Goal: Task Accomplishment & Management: Manage account settings

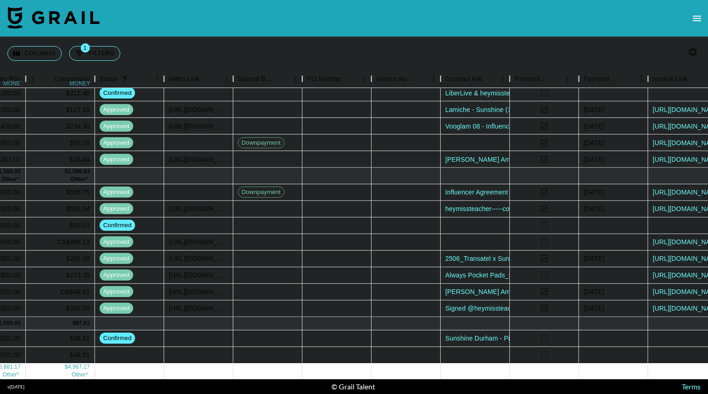
scroll to position [172, 771]
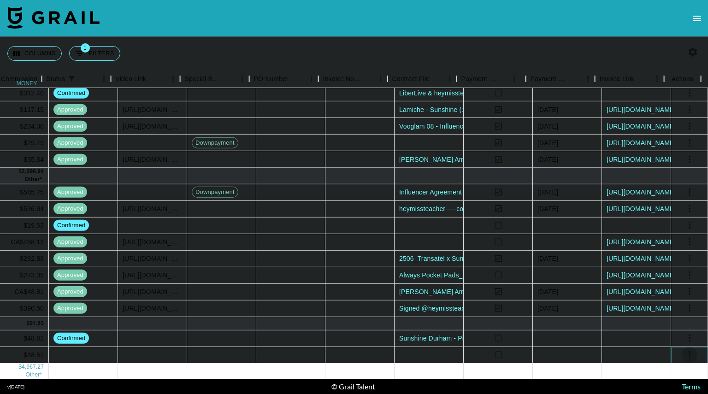
click at [684, 349] on icon "select merge strategy" at bounding box center [689, 354] width 11 height 11
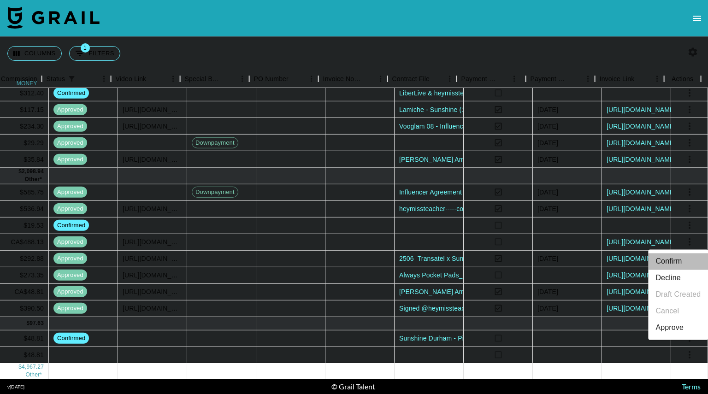
click at [678, 259] on li "Confirm" at bounding box center [678, 261] width 60 height 17
click at [415, 349] on div at bounding box center [428, 354] width 69 height 17
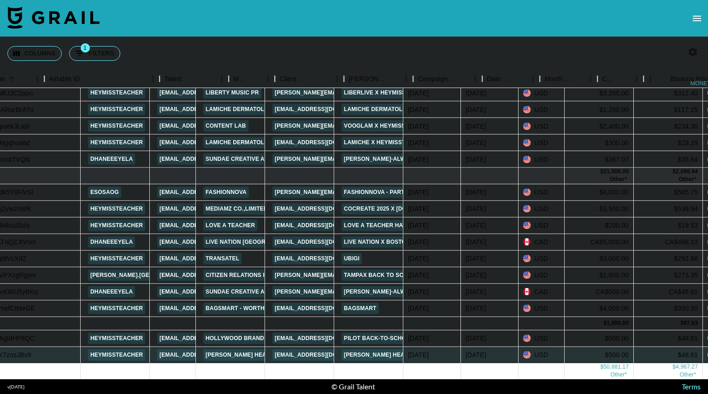
scroll to position [172, 0]
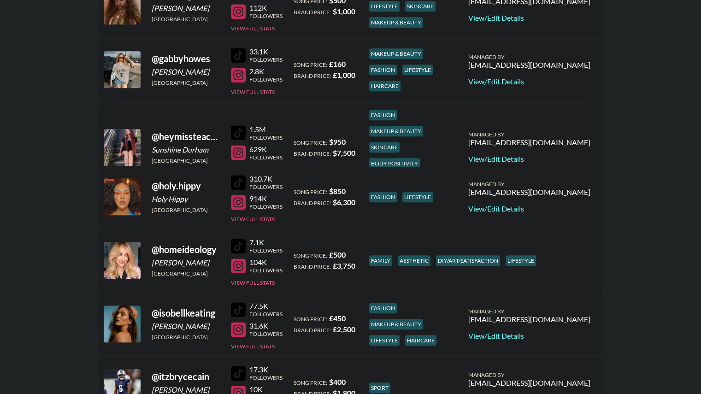
scroll to position [834, 0]
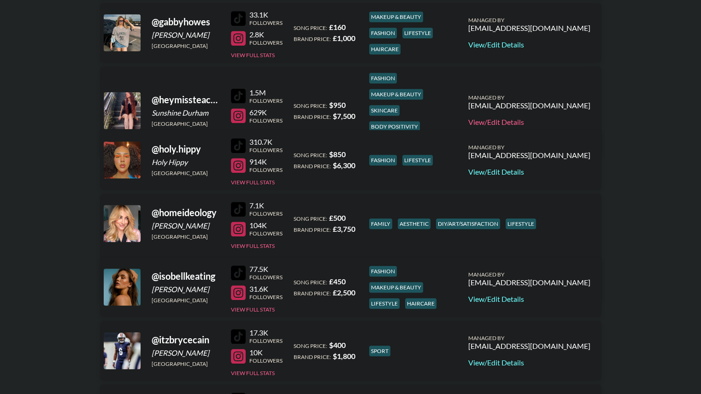
click at [551, 117] on link "View/Edit Details" at bounding box center [529, 121] width 122 height 9
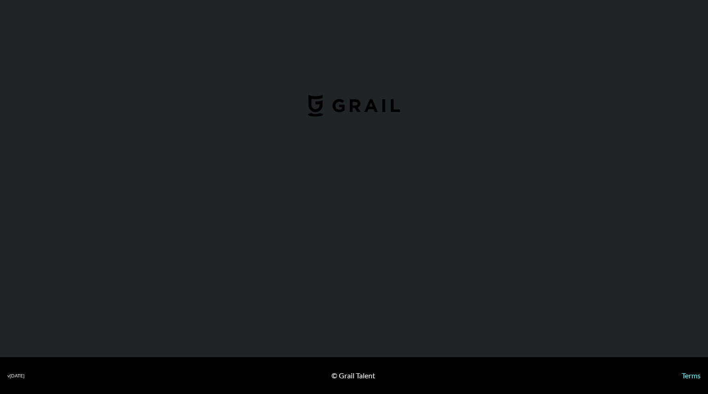
select select "USD"
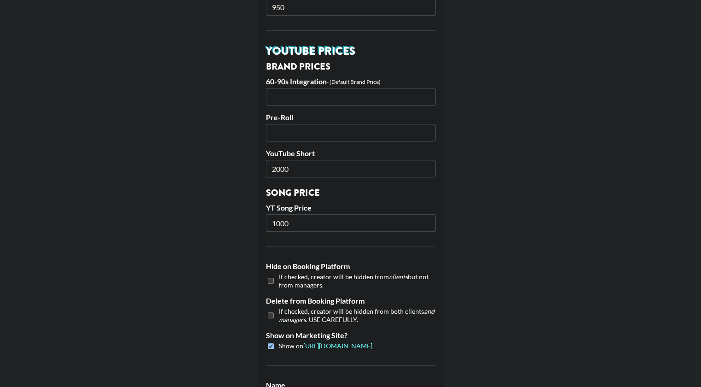
scroll to position [628, 0]
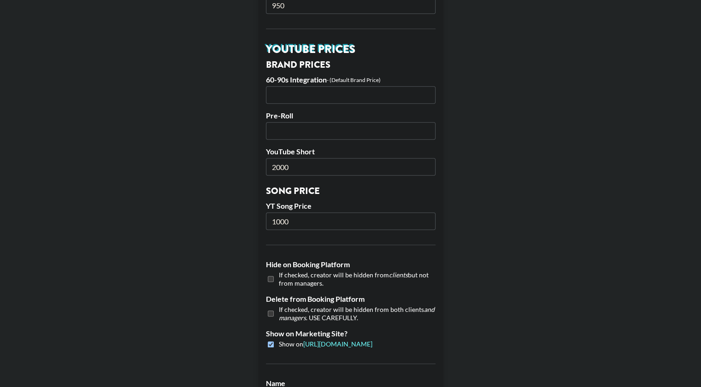
click at [299, 167] on input "2000" at bounding box center [351, 167] width 170 height 18
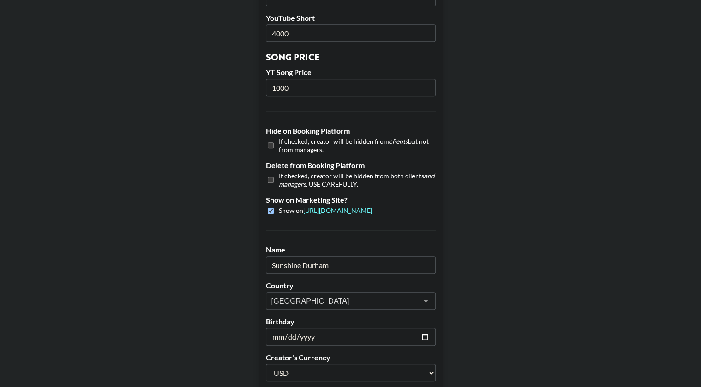
scroll to position [862, 0]
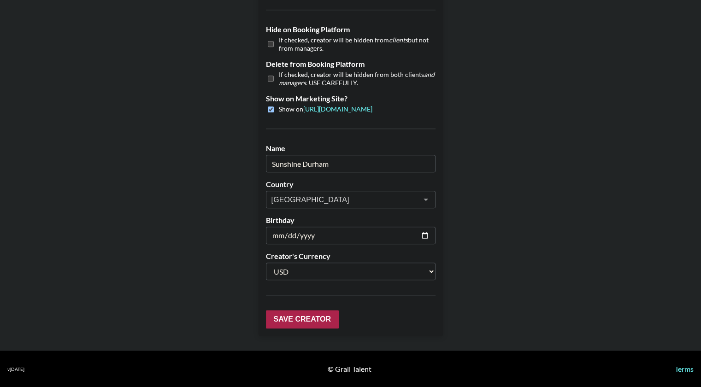
type input "4000"
click at [297, 323] on input "Save Creator" at bounding box center [302, 319] width 73 height 18
click at [308, 317] on input "Save Creator" at bounding box center [302, 319] width 73 height 18
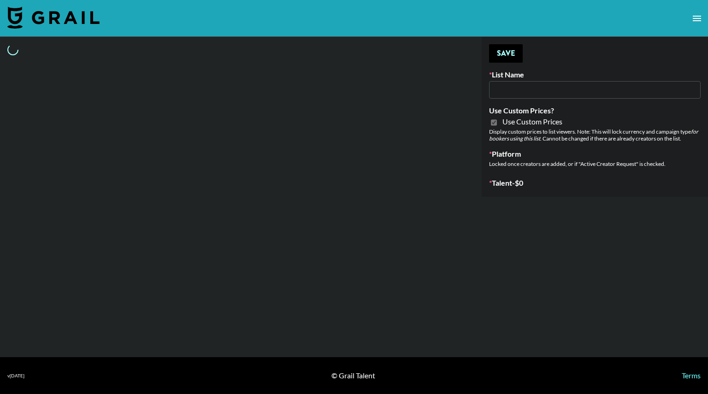
type input "[PERSON_NAME] ([DATE])"
checkbox input "true"
select select "Brand"
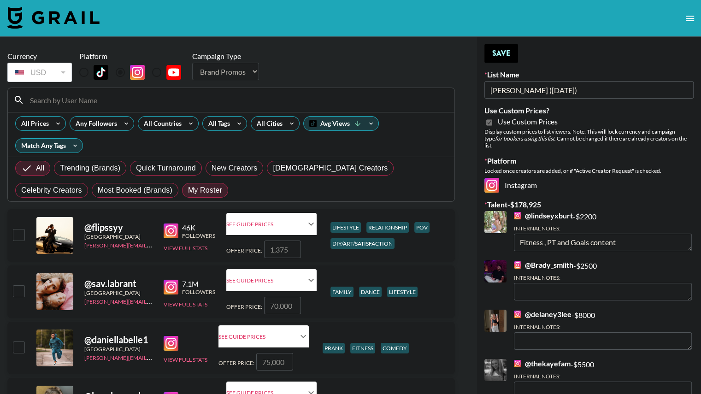
click at [188, 193] on span "My Roster" at bounding box center [205, 190] width 34 height 11
click at [188, 190] on input "My Roster" at bounding box center [188, 190] width 0 height 0
radio input "true"
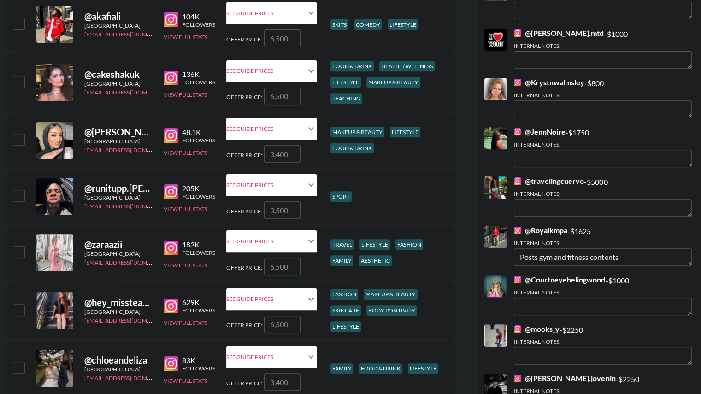
scroll to position [385, 0]
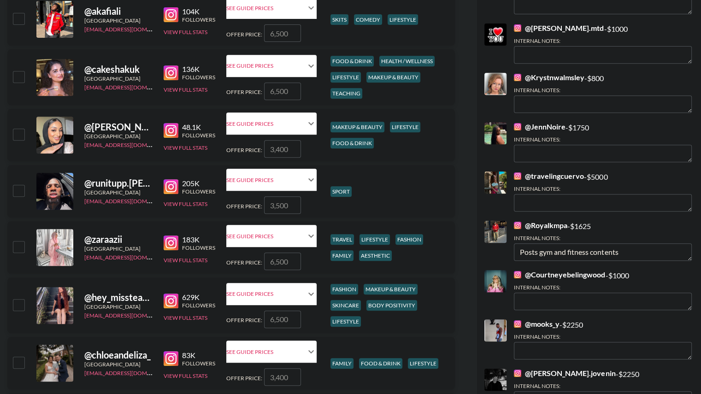
click at [17, 192] on input "checkbox" at bounding box center [18, 190] width 11 height 11
checkbox input "true"
type input "3500"
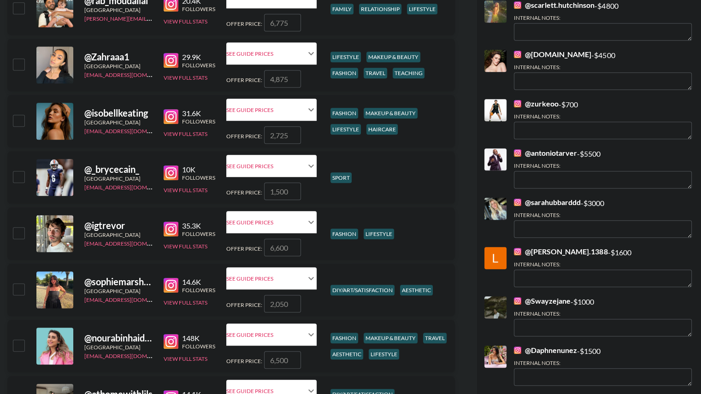
scroll to position [851, 0]
click at [18, 176] on input "checkbox" at bounding box center [18, 176] width 11 height 11
checkbox input "true"
type input "1500"
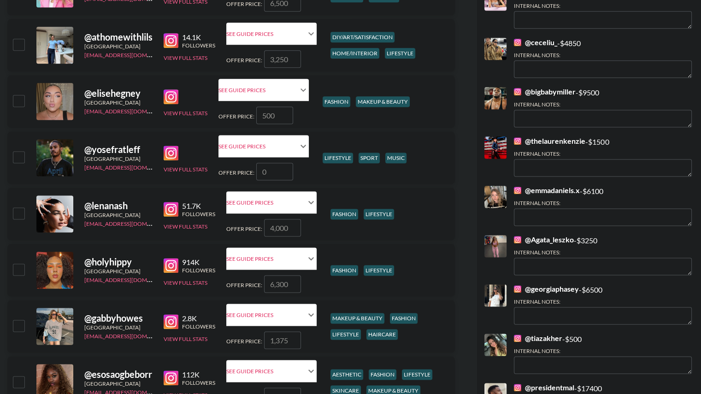
scroll to position [1211, 0]
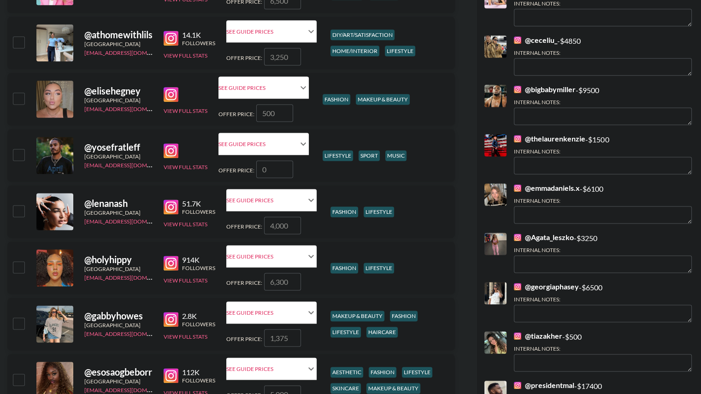
click at [16, 152] on input "checkbox" at bounding box center [18, 154] width 11 height 11
checkbox input "false"
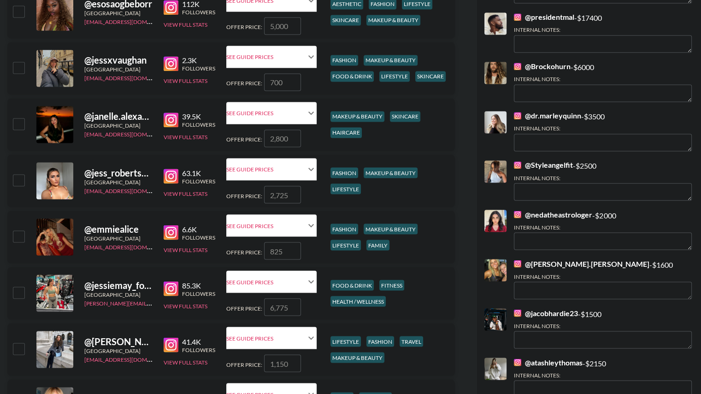
scroll to position [1584, 0]
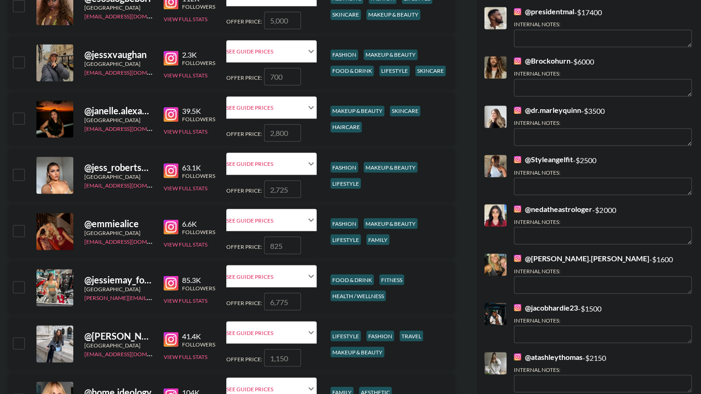
click at [20, 287] on input "checkbox" at bounding box center [18, 286] width 11 height 11
checkbox input "true"
type input "6775"
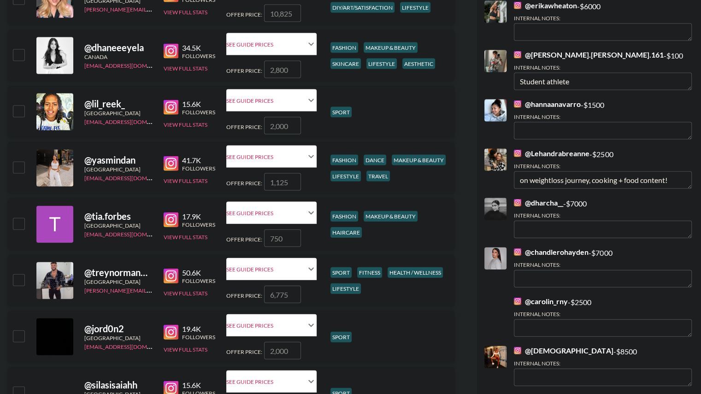
scroll to position [1986, 0]
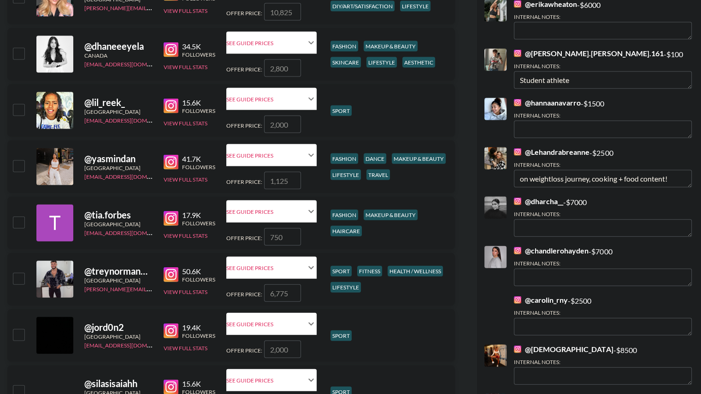
click at [18, 279] on input "checkbox" at bounding box center [18, 278] width 11 height 11
checkbox input "true"
type input "6775"
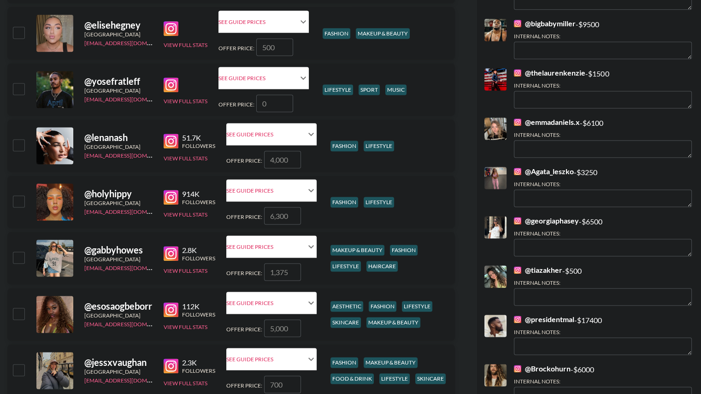
scroll to position [1274, 0]
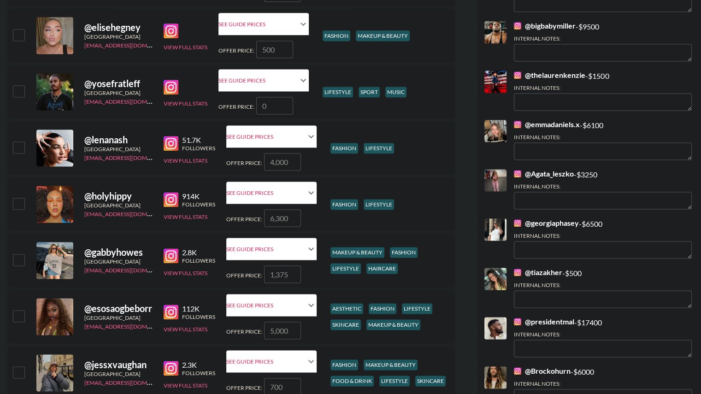
click at [18, 314] on input "checkbox" at bounding box center [18, 315] width 11 height 11
checkbox input "true"
type input "5000"
click at [17, 316] on input "checkbox" at bounding box center [18, 315] width 11 height 11
checkbox input "false"
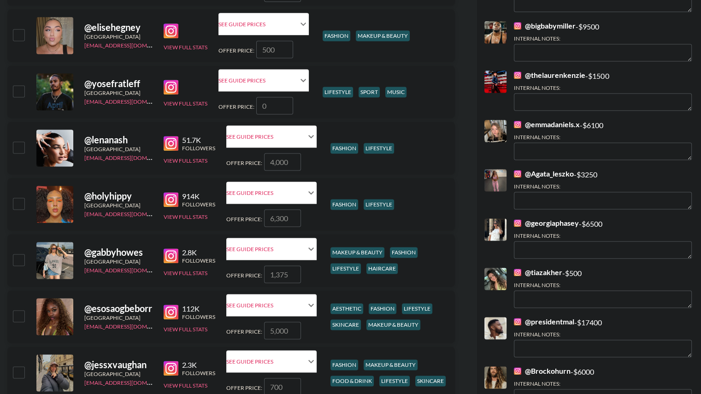
click at [18, 203] on input "checkbox" at bounding box center [18, 203] width 11 height 11
checkbox input "true"
type input "6300"
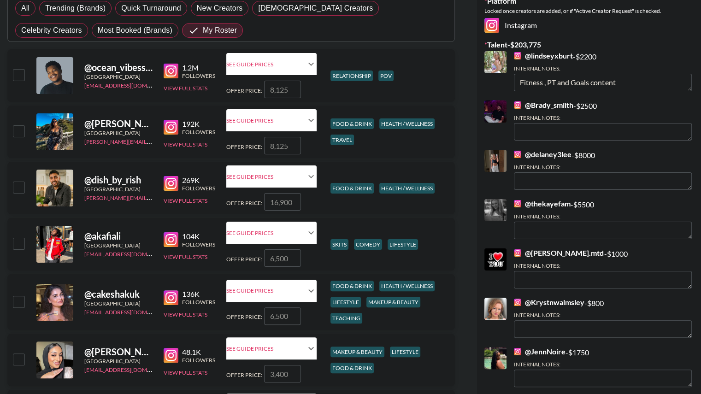
scroll to position [155, 0]
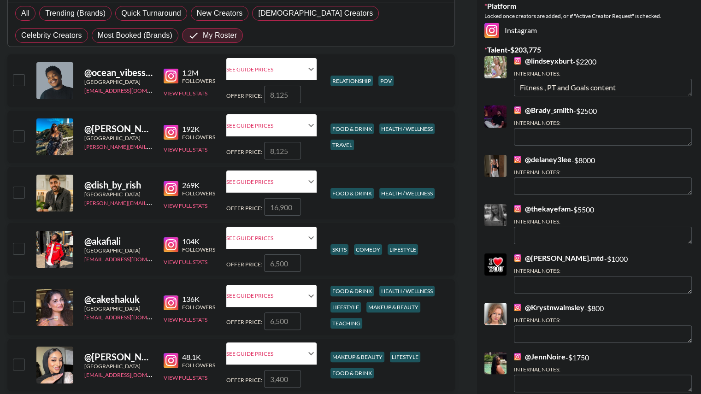
click at [17, 193] on input "checkbox" at bounding box center [18, 192] width 11 height 11
checkbox input "true"
type input "16900"
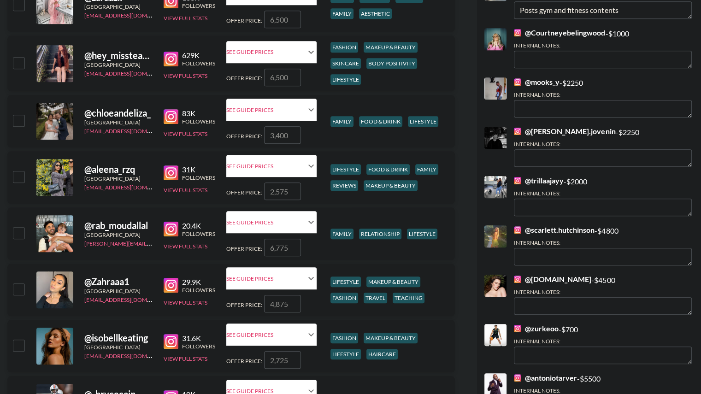
scroll to position [628, 0]
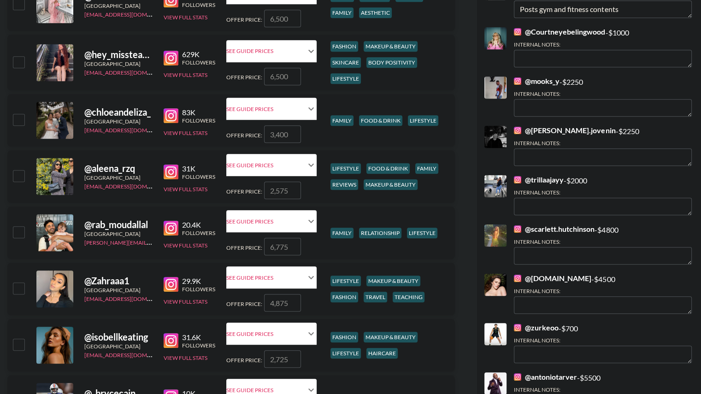
click at [19, 177] on input "checkbox" at bounding box center [18, 175] width 11 height 11
checkbox input "true"
type input "2575"
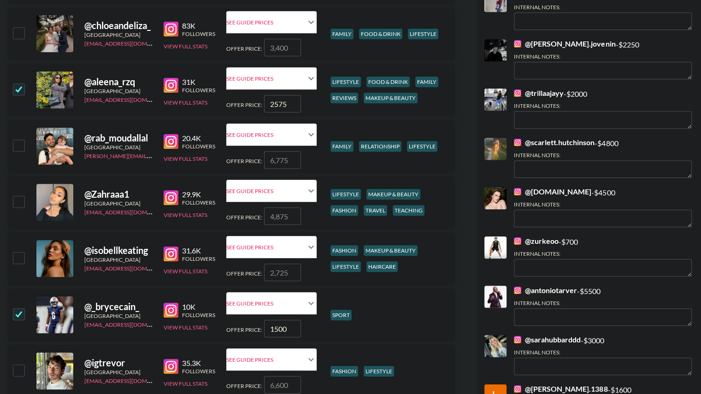
scroll to position [715, 0]
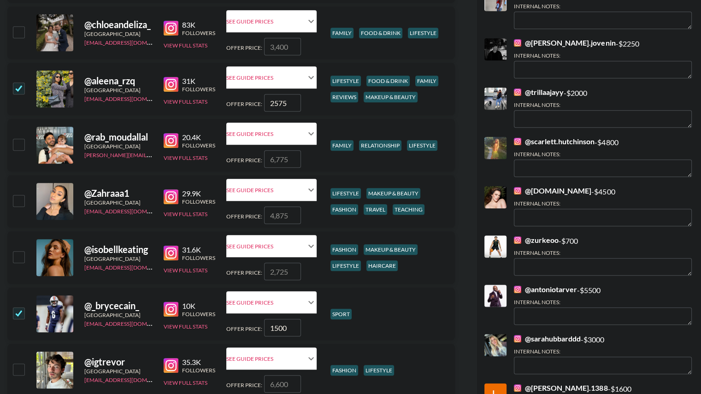
click at [15, 89] on input "checkbox" at bounding box center [18, 87] width 11 height 11
checkbox input "false"
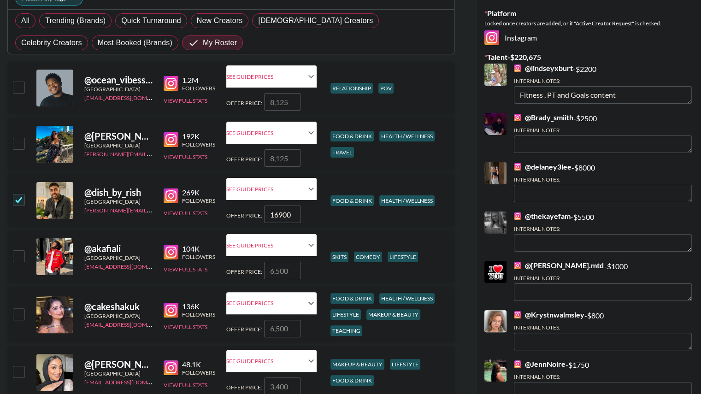
scroll to position [102, 0]
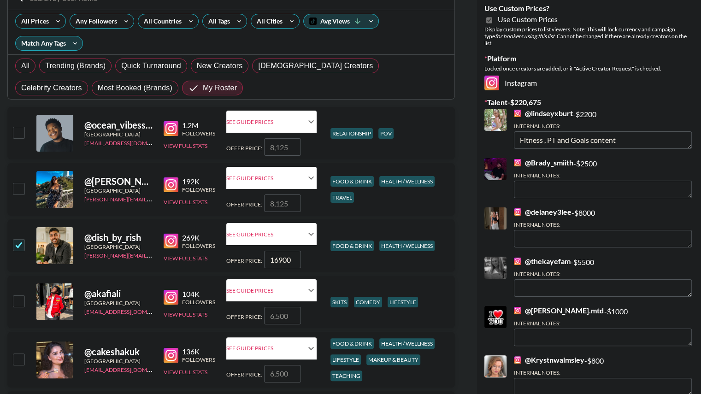
click at [22, 190] on input "checkbox" at bounding box center [18, 188] width 11 height 11
checkbox input "true"
type input "8125"
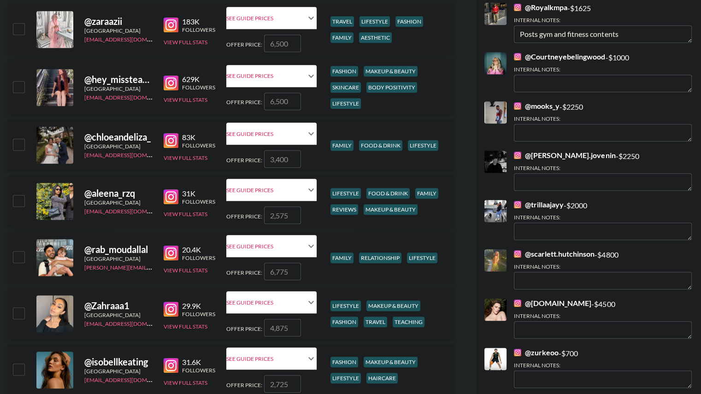
scroll to position [604, 0]
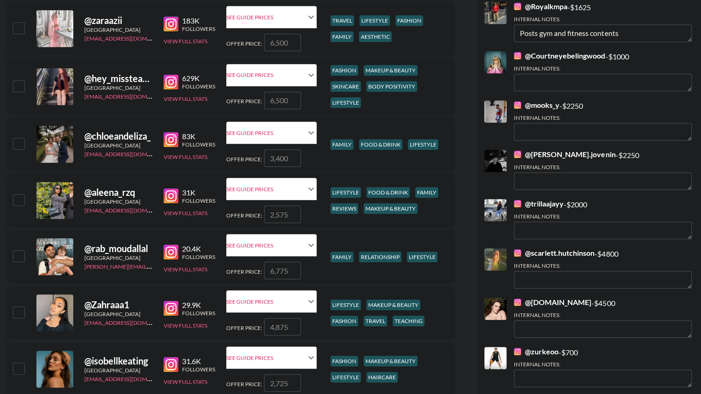
click at [18, 145] on input "checkbox" at bounding box center [18, 143] width 11 height 11
checkbox input "true"
type input "3400"
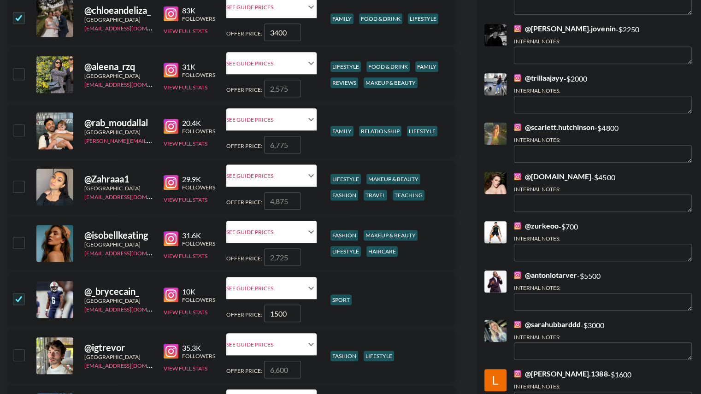
scroll to position [726, 0]
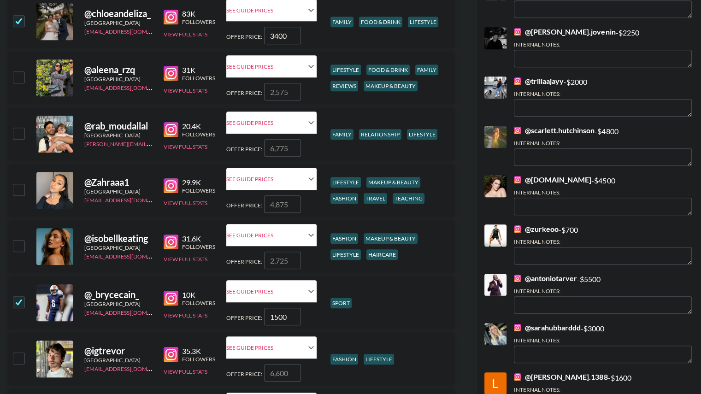
click at [21, 73] on input "checkbox" at bounding box center [18, 76] width 11 height 11
checkbox input "true"
type input "2575"
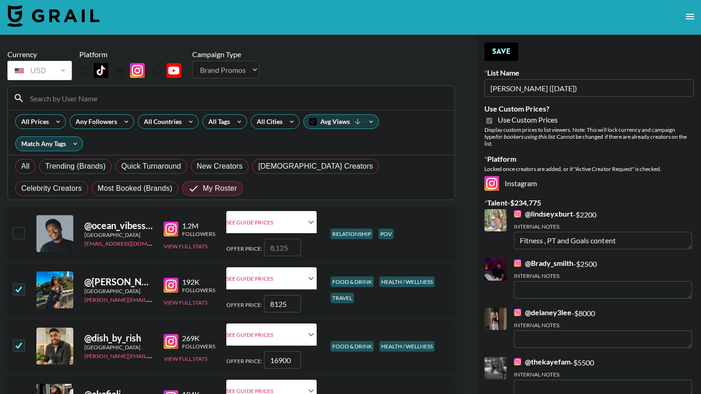
scroll to position [0, 0]
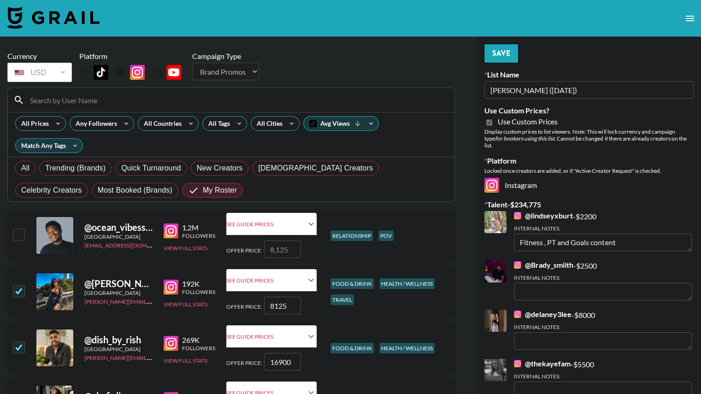
click at [498, 59] on button "Save" at bounding box center [501, 53] width 34 height 18
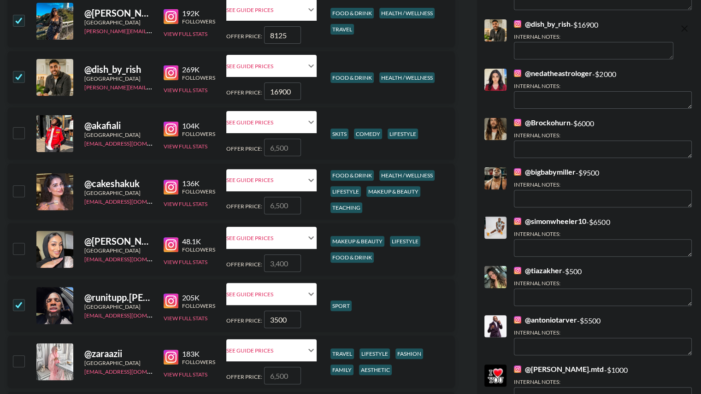
scroll to position [272, 0]
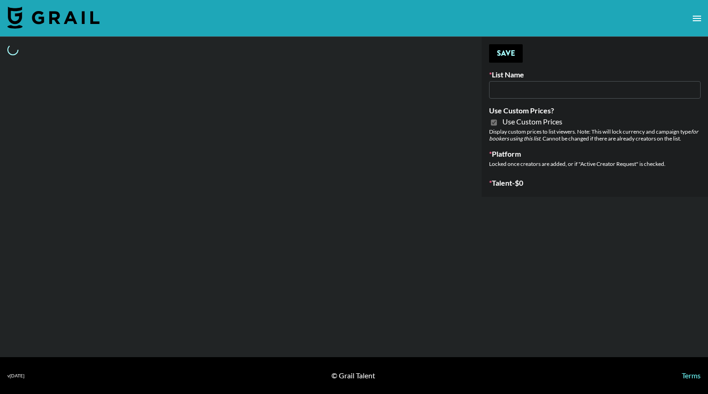
type input "Liquid Brands ([DATE])"
checkbox input "true"
select select "Brand"
